Goal: Task Accomplishment & Management: Manage account settings

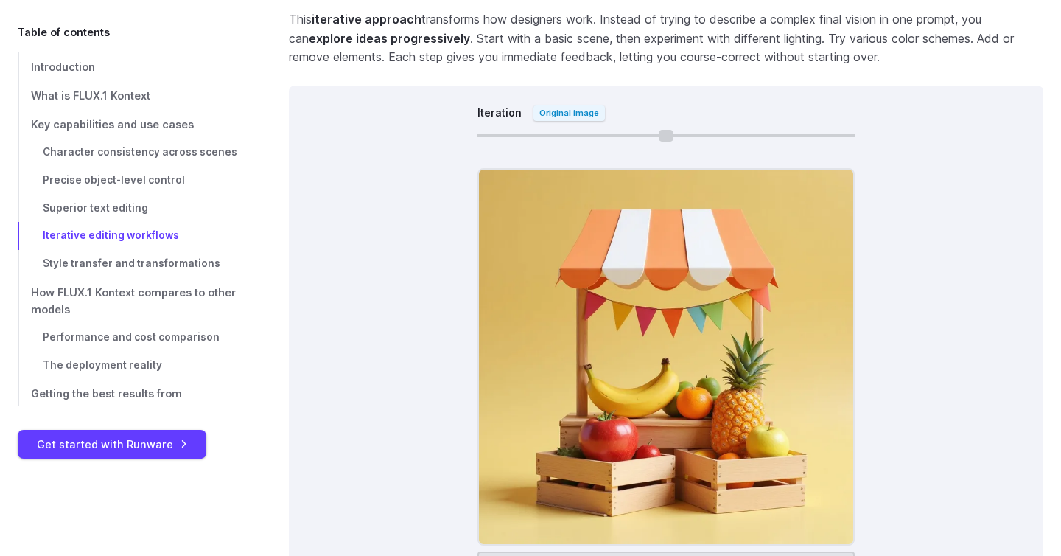
scroll to position [8427, 0]
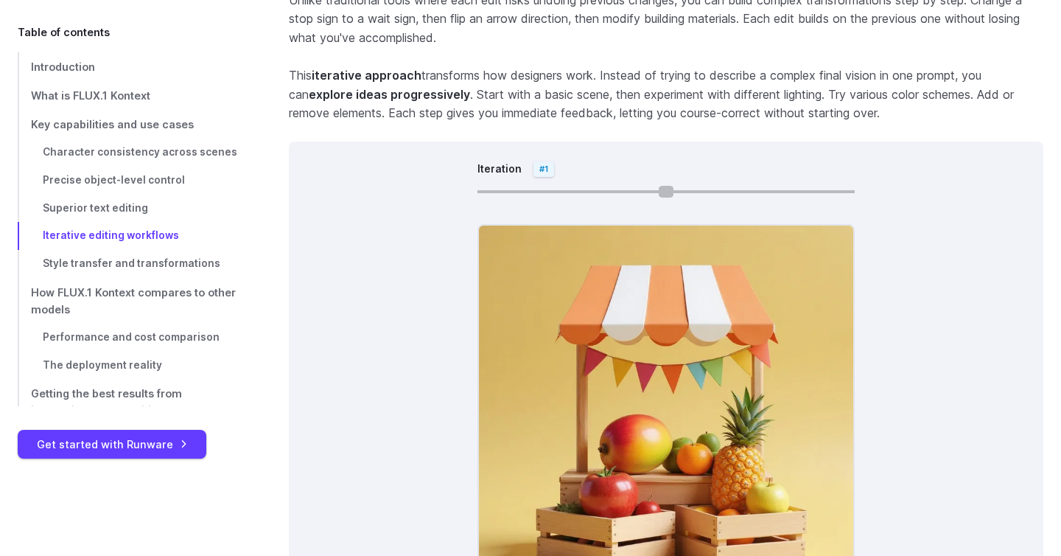
type input "*"
drag, startPoint x: 489, startPoint y: 171, endPoint x: 488, endPoint y: 190, distance: 19.2
click at [488, 190] on div "Iteration Original image A cute 3D-rendered fruit stall, with neatly arranged f…" at bounding box center [666, 424] width 755 height 567
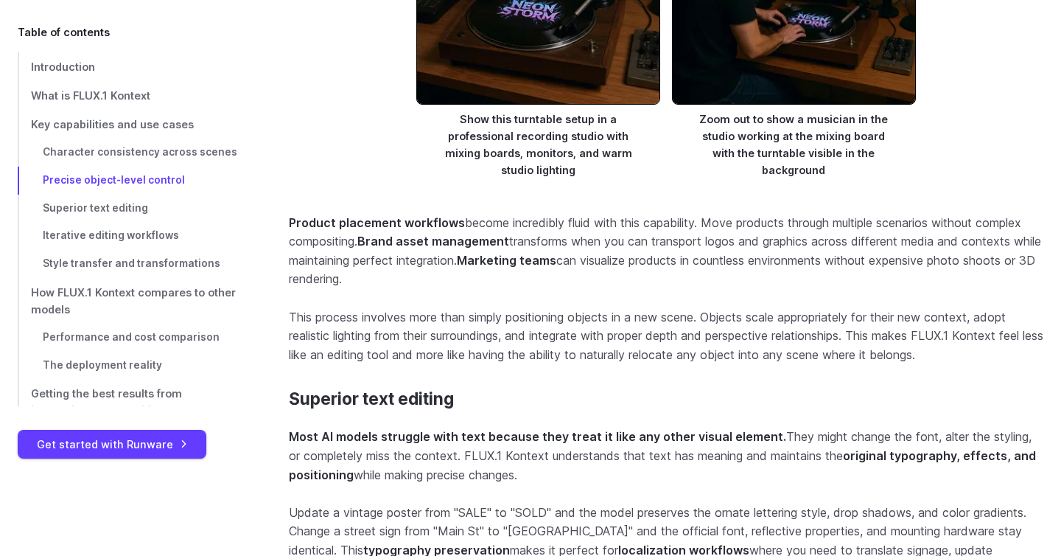
scroll to position [5330, 0]
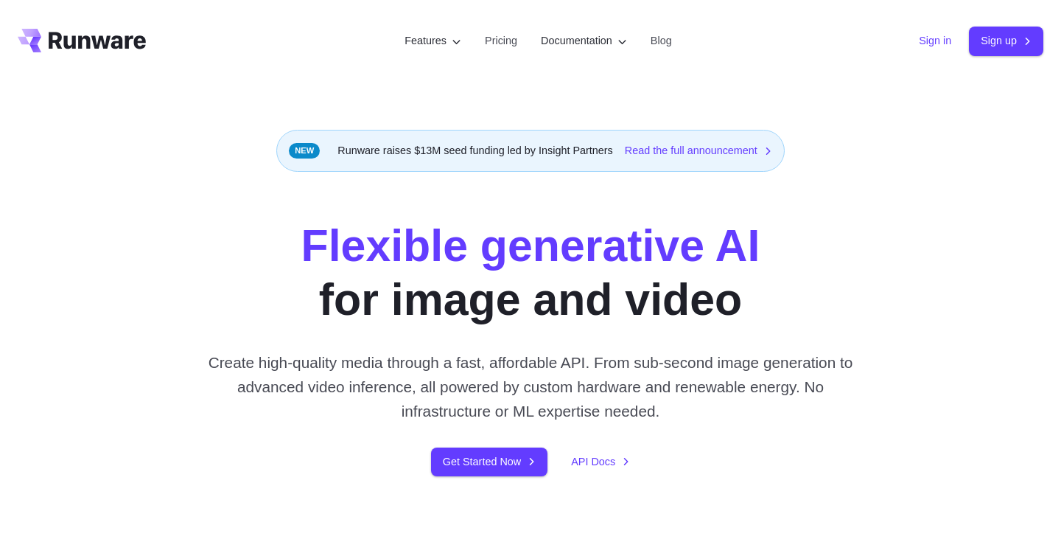
click at [926, 43] on link "Sign in" at bounding box center [935, 40] width 32 height 17
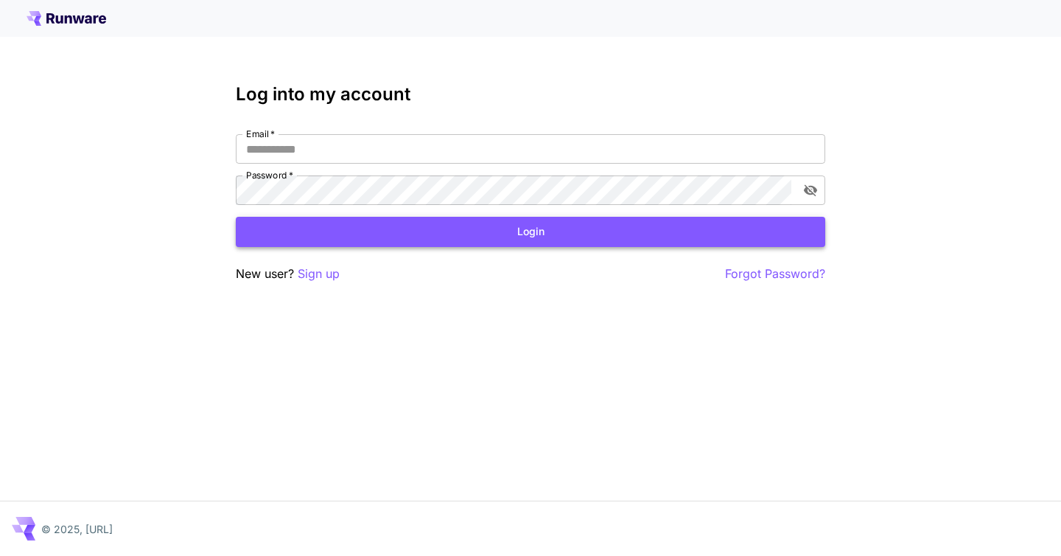
type input "**********"
click at [556, 226] on button "Login" at bounding box center [531, 232] width 590 height 30
